Goal: Navigation & Orientation: Find specific page/section

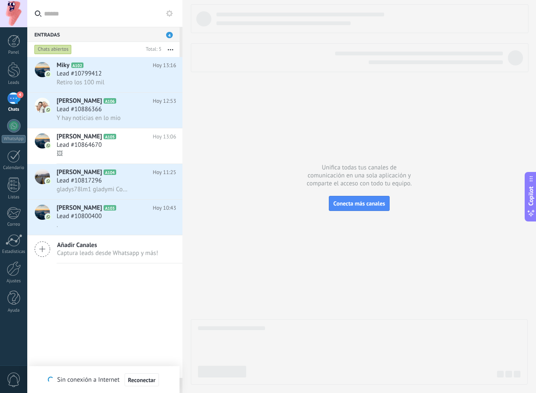
click at [14, 99] on div "4" at bounding box center [13, 98] width 13 height 12
click at [13, 98] on div "4" at bounding box center [13, 98] width 13 height 12
click at [9, 106] on link "4 Chats" at bounding box center [13, 102] width 27 height 20
